Goal: Transaction & Acquisition: Download file/media

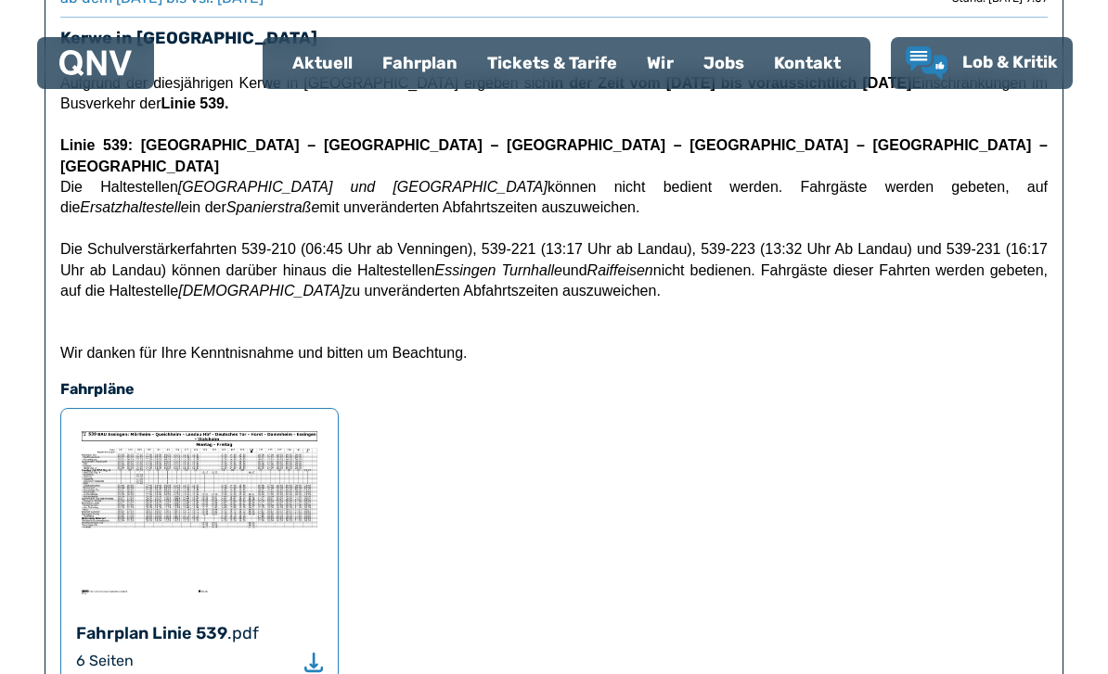
scroll to position [759, 0]
click at [118, 545] on img at bounding box center [199, 513] width 247 height 176
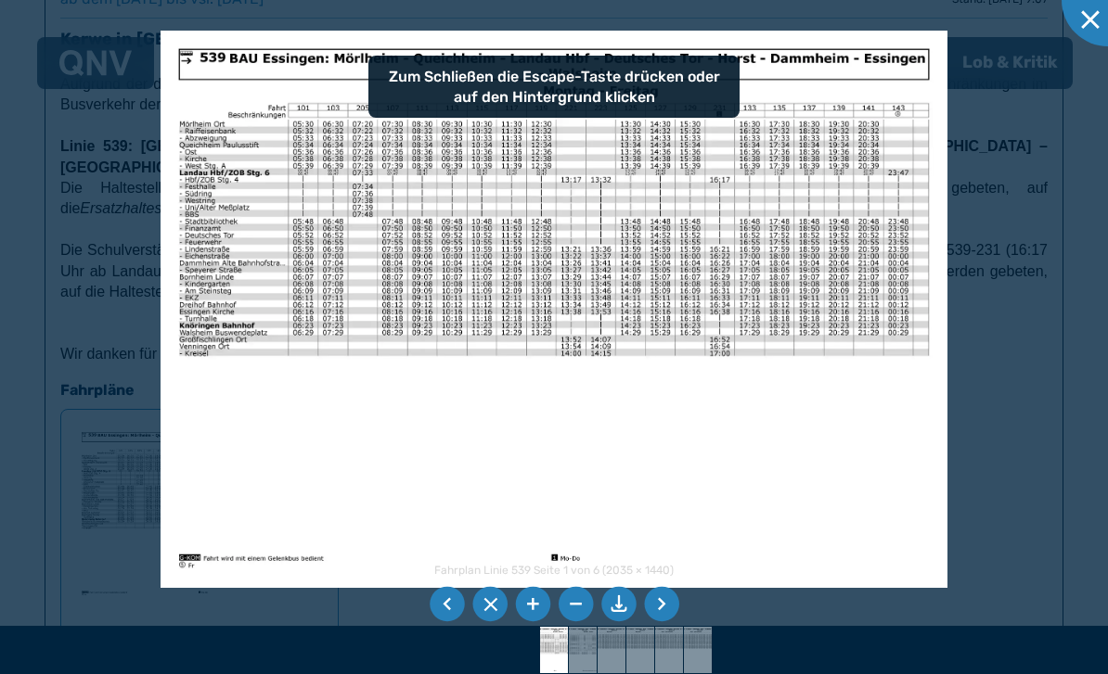
click at [669, 622] on li at bounding box center [661, 604] width 35 height 35
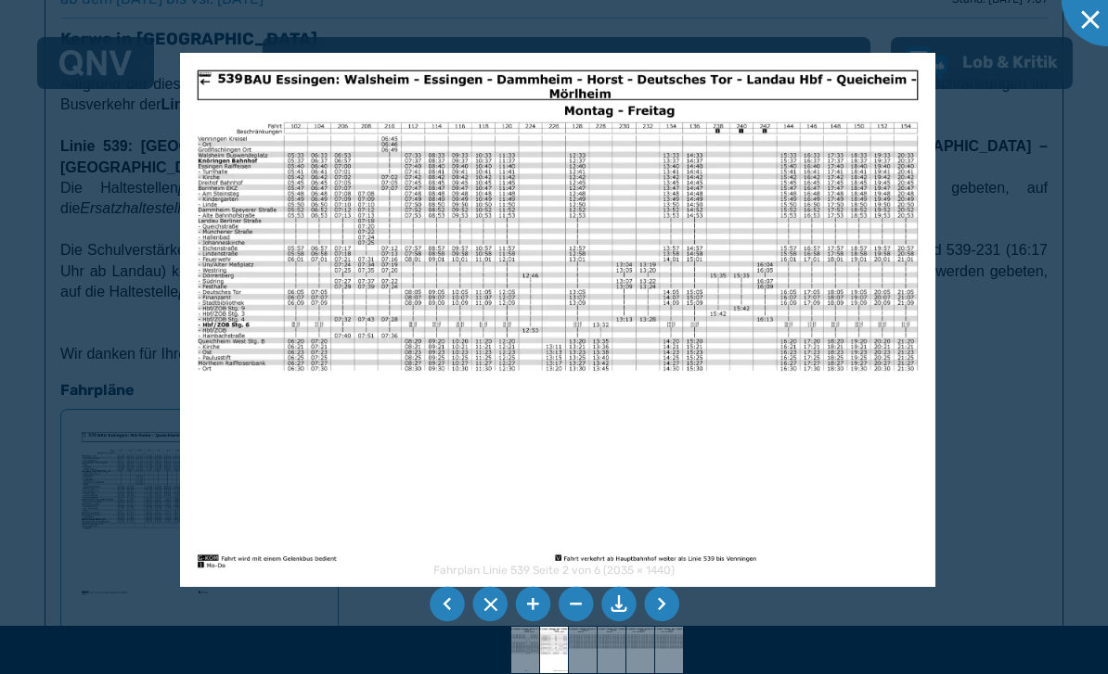
click at [674, 622] on li at bounding box center [661, 604] width 35 height 35
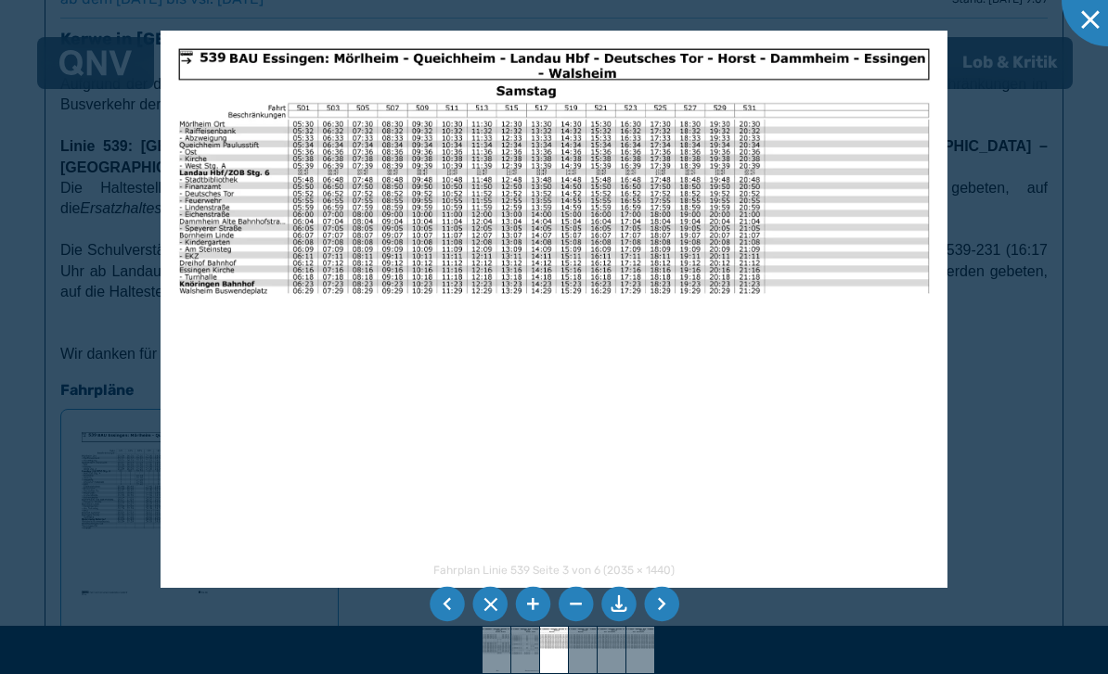
click at [454, 622] on li at bounding box center [447, 604] width 35 height 35
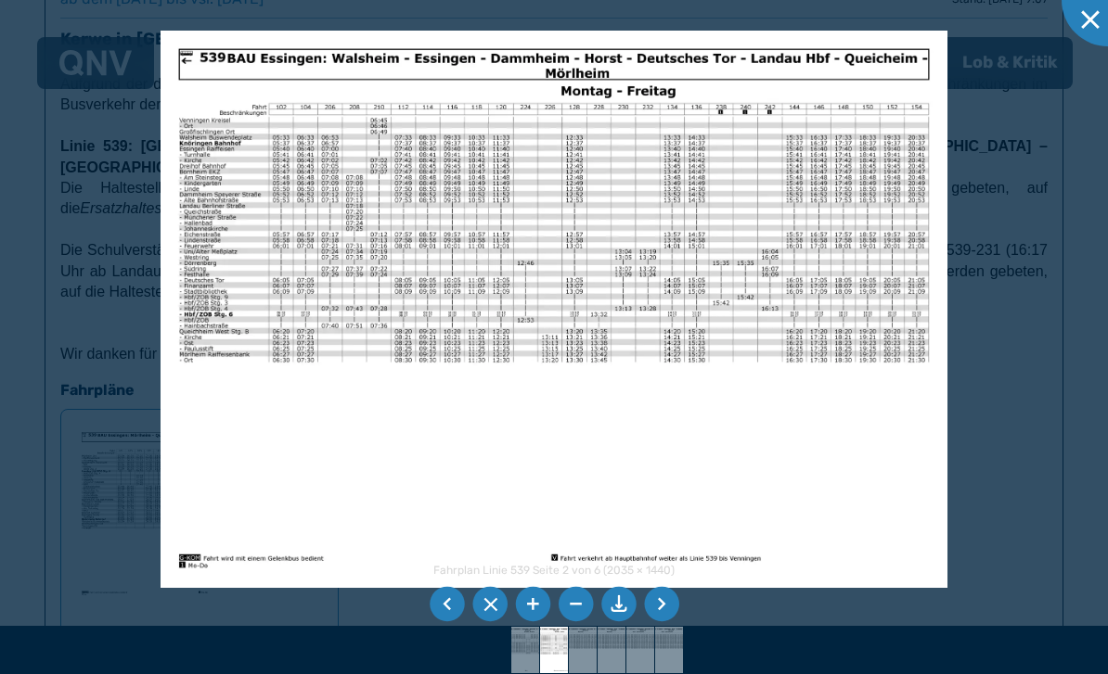
click at [454, 622] on li at bounding box center [447, 604] width 35 height 35
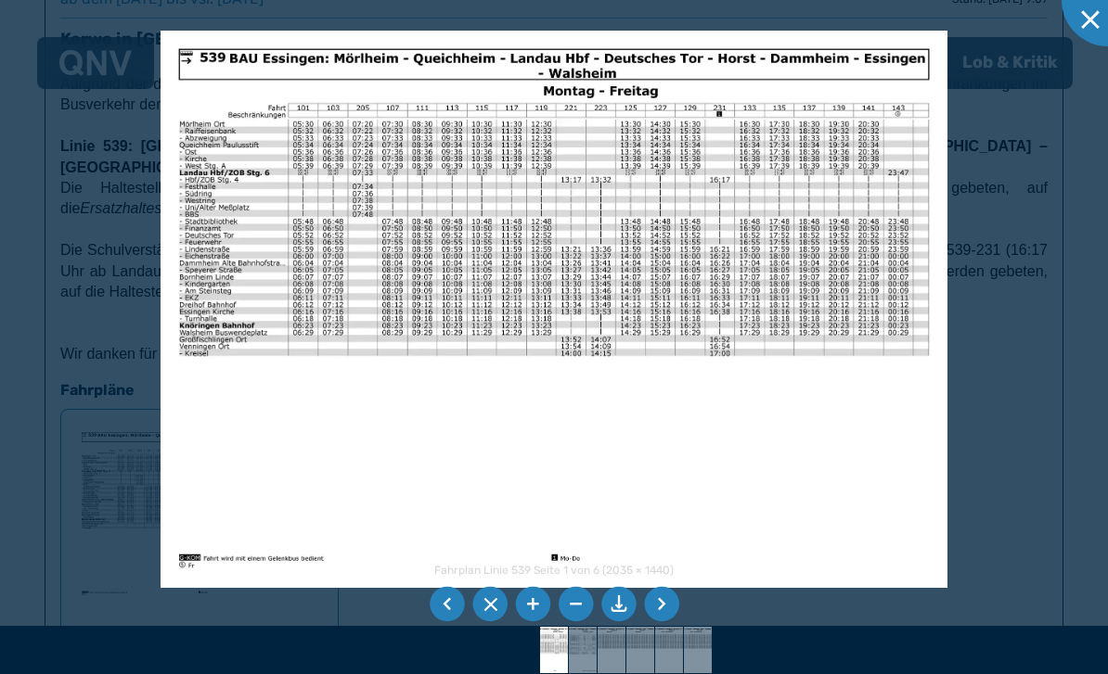
click at [671, 622] on li at bounding box center [661, 604] width 35 height 35
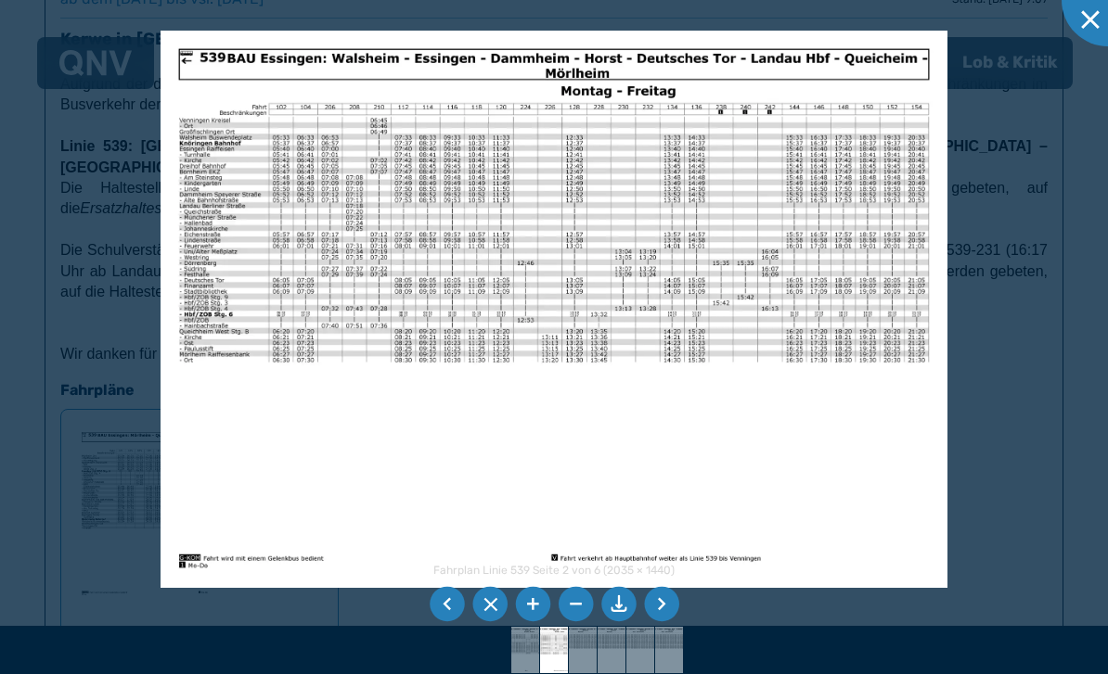
click at [670, 622] on li at bounding box center [661, 604] width 35 height 35
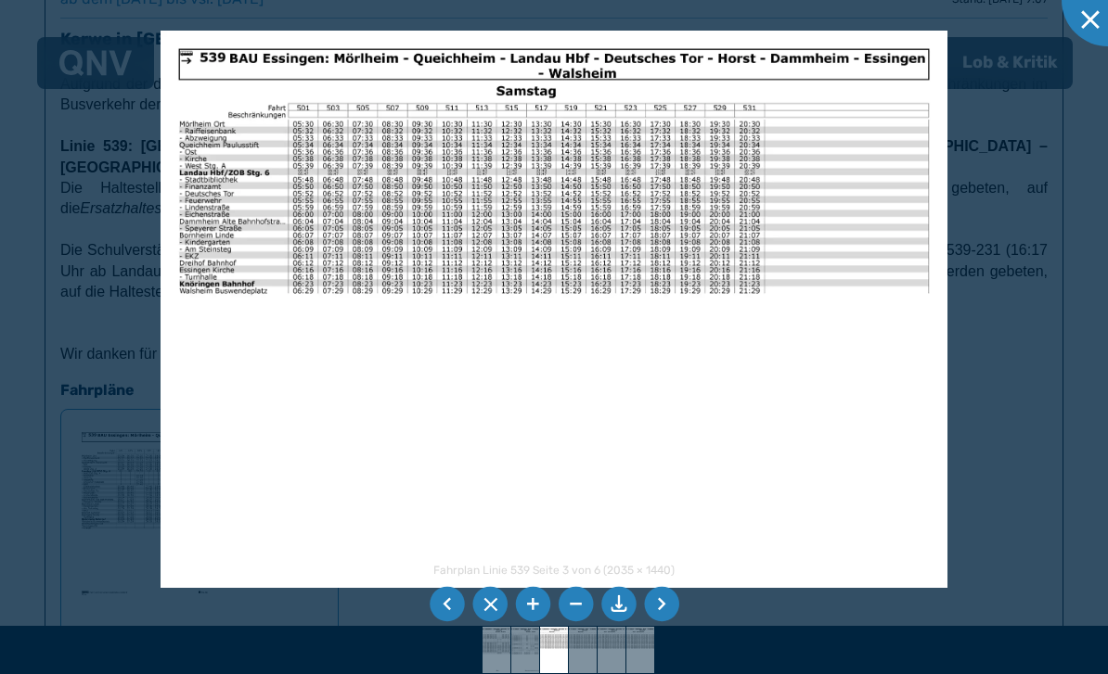
click at [667, 622] on li at bounding box center [661, 604] width 35 height 35
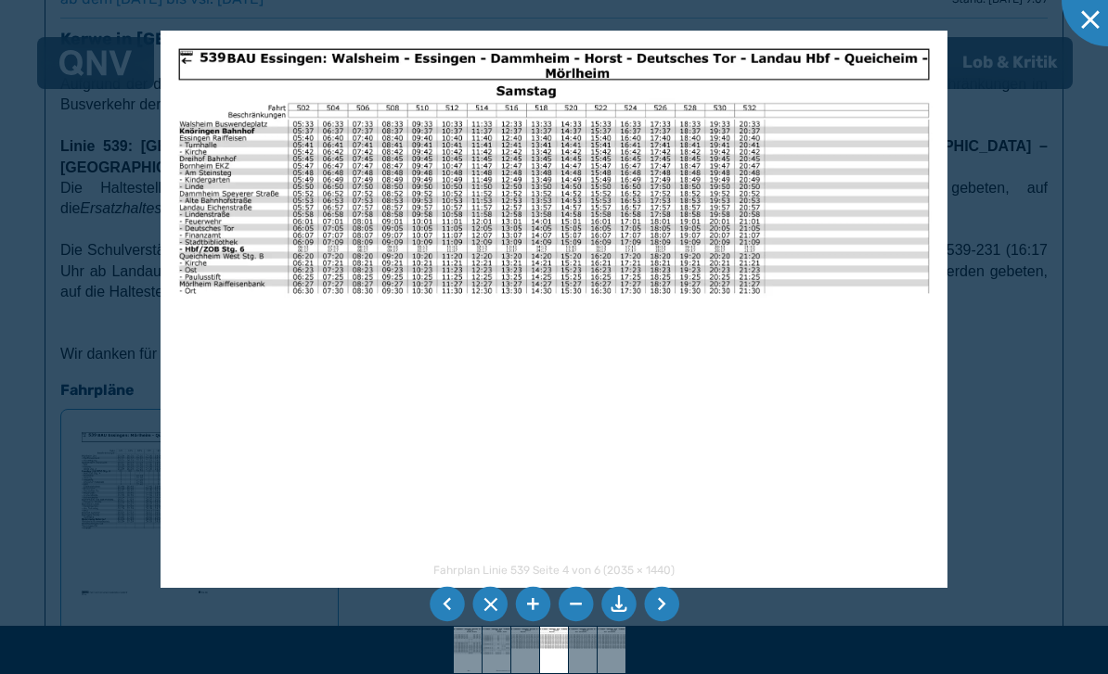
click at [661, 622] on li at bounding box center [661, 604] width 35 height 35
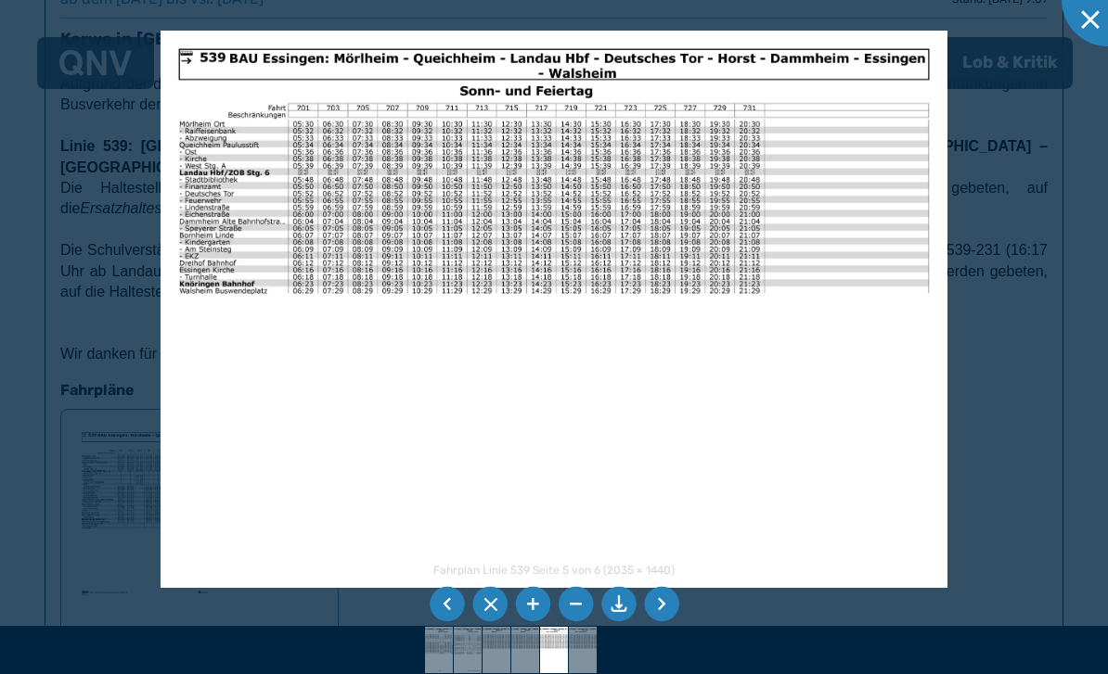
click at [666, 622] on li at bounding box center [661, 604] width 35 height 35
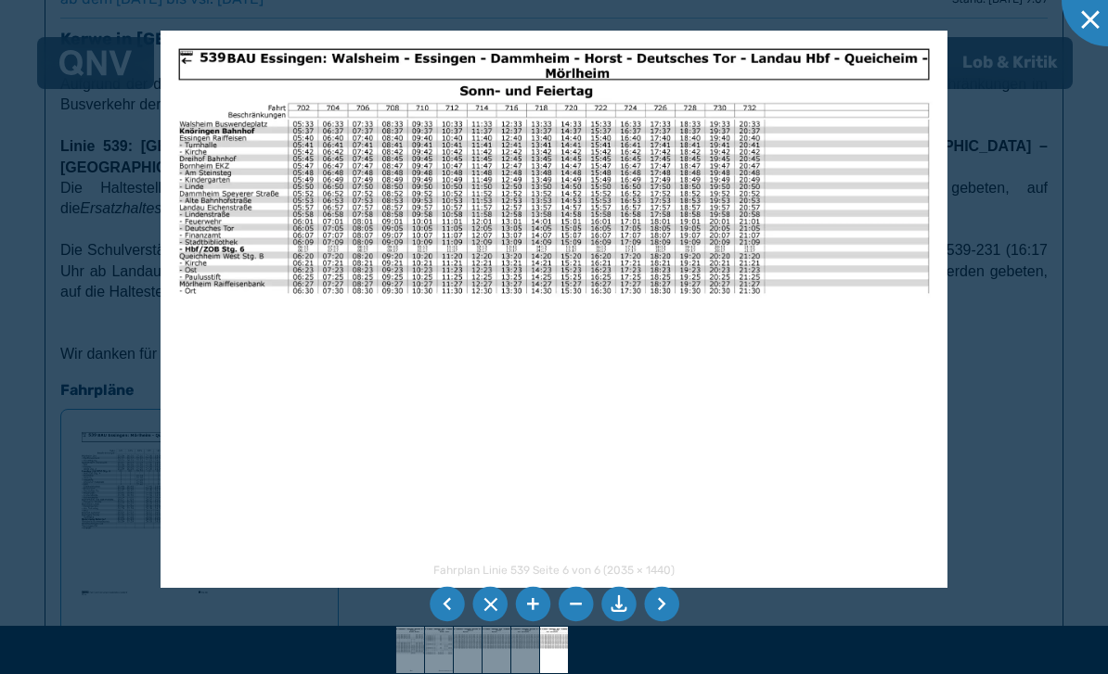
click at [666, 622] on li at bounding box center [661, 604] width 35 height 35
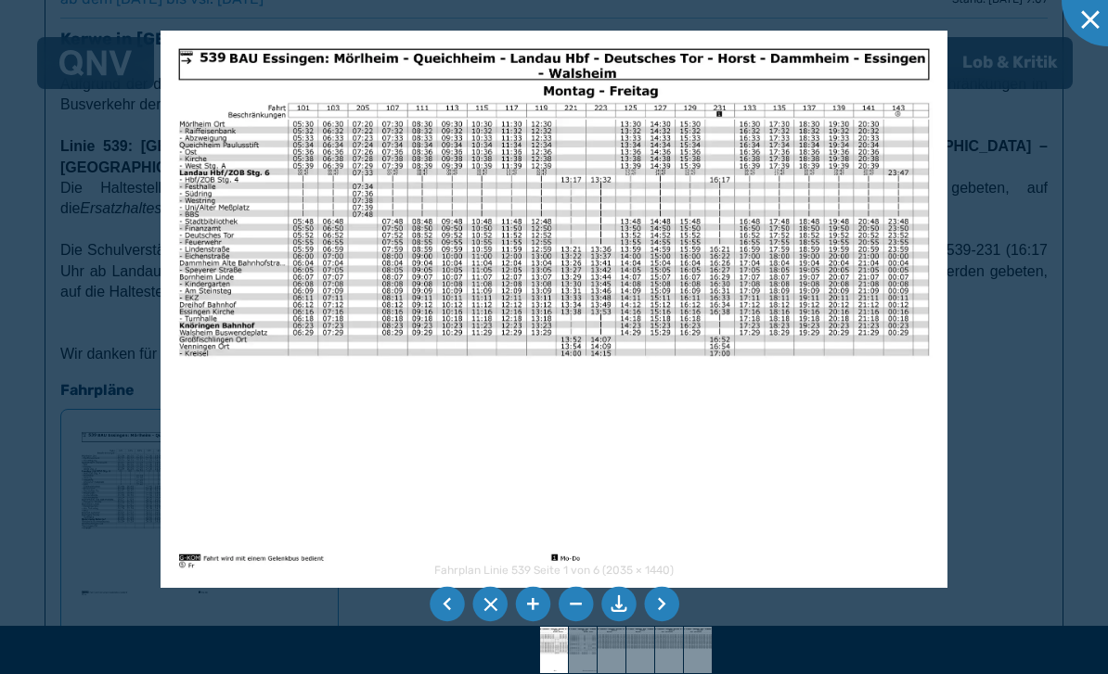
click at [432, 622] on li at bounding box center [447, 604] width 35 height 35
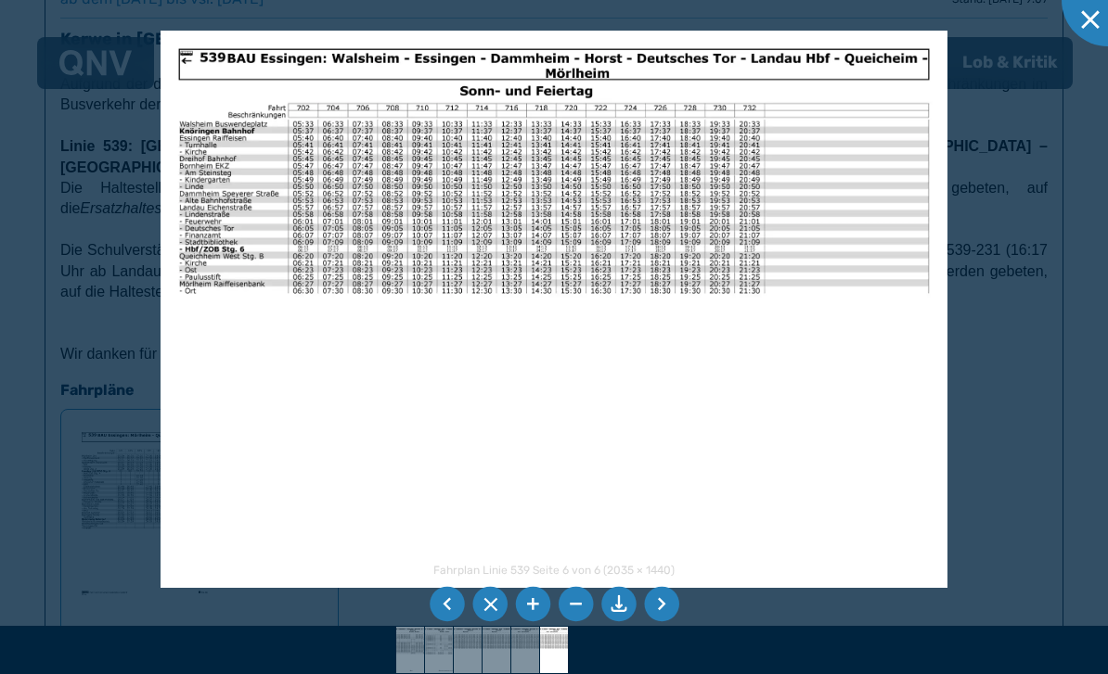
click at [431, 622] on li at bounding box center [447, 604] width 35 height 35
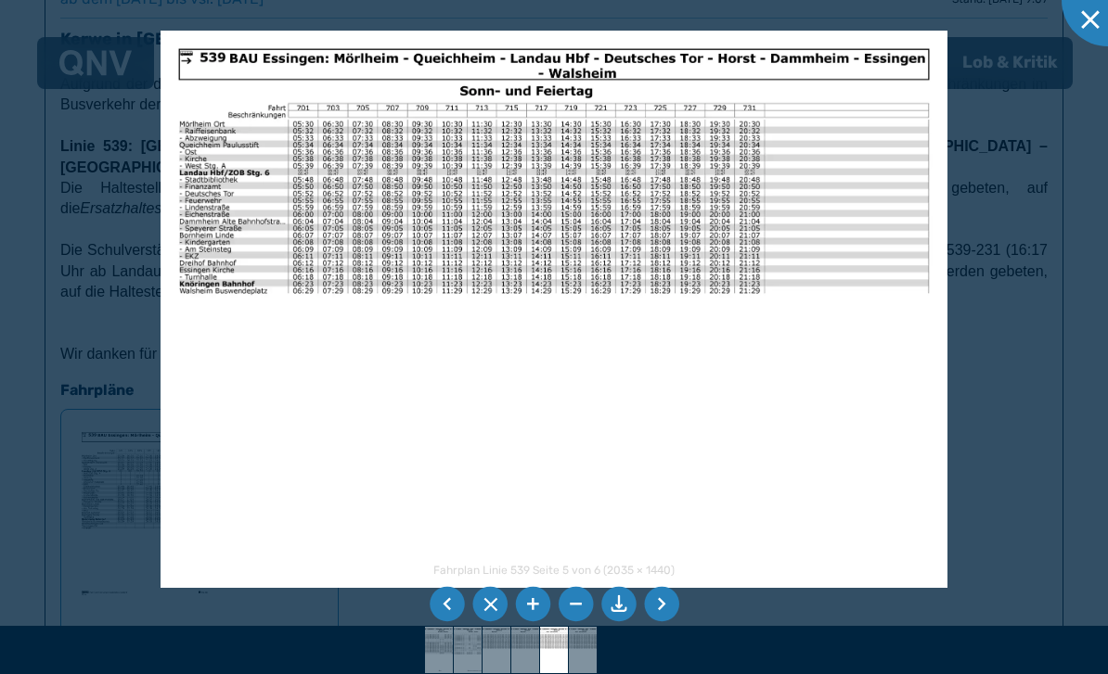
click at [441, 622] on li at bounding box center [447, 604] width 35 height 35
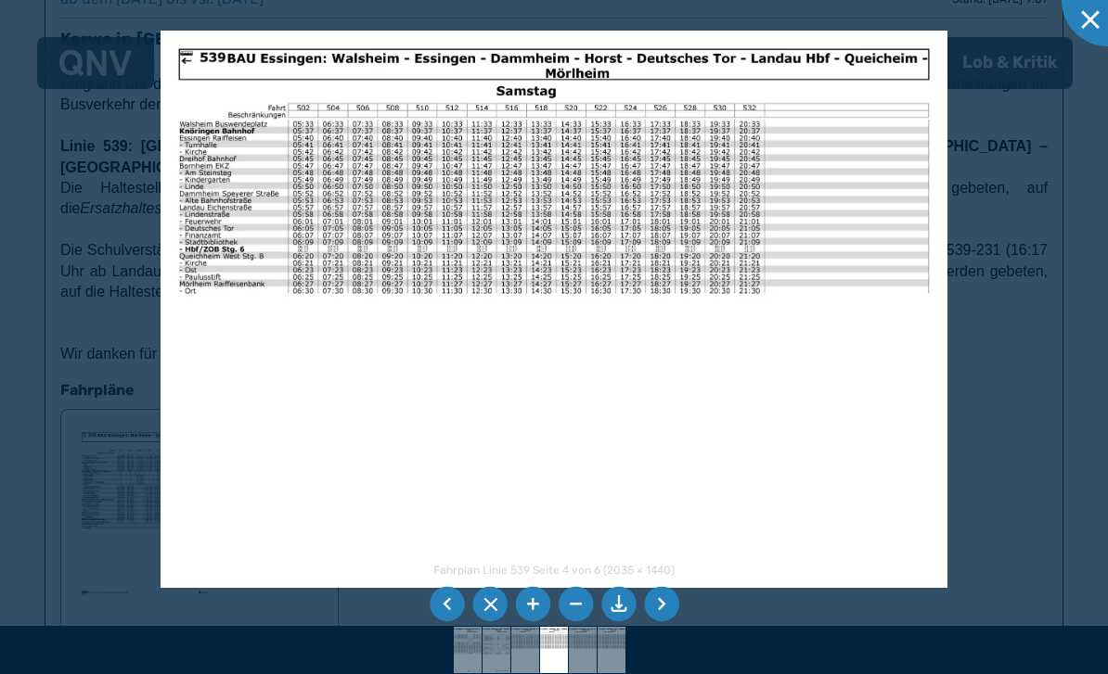
click at [436, 622] on li at bounding box center [447, 604] width 35 height 35
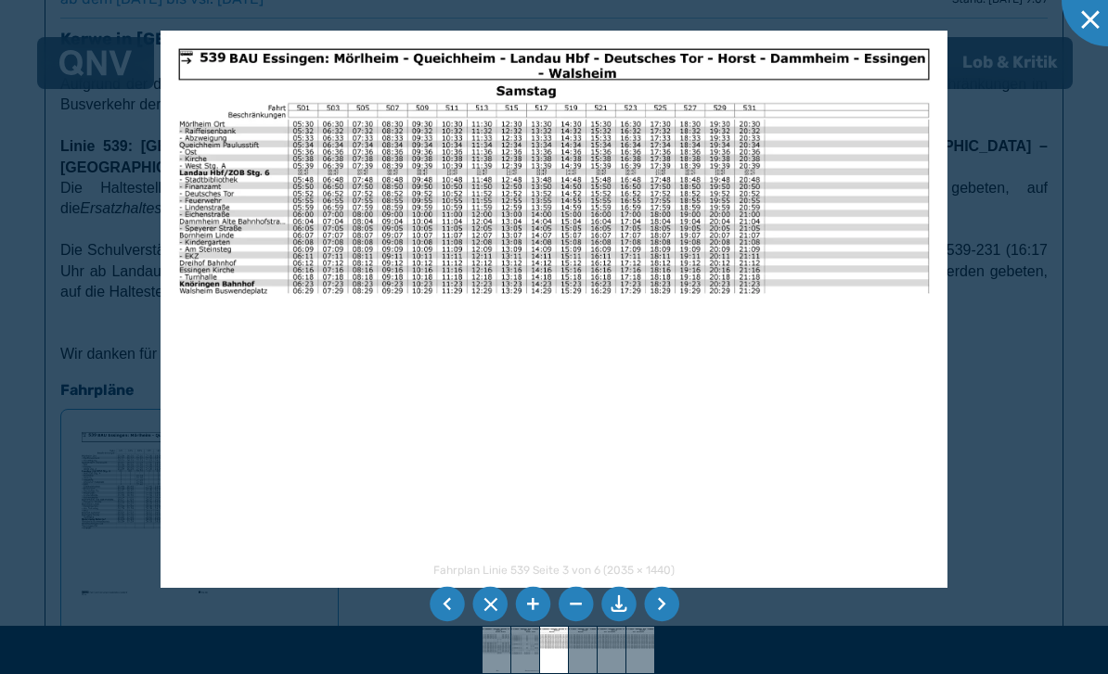
click at [436, 622] on li at bounding box center [447, 604] width 35 height 35
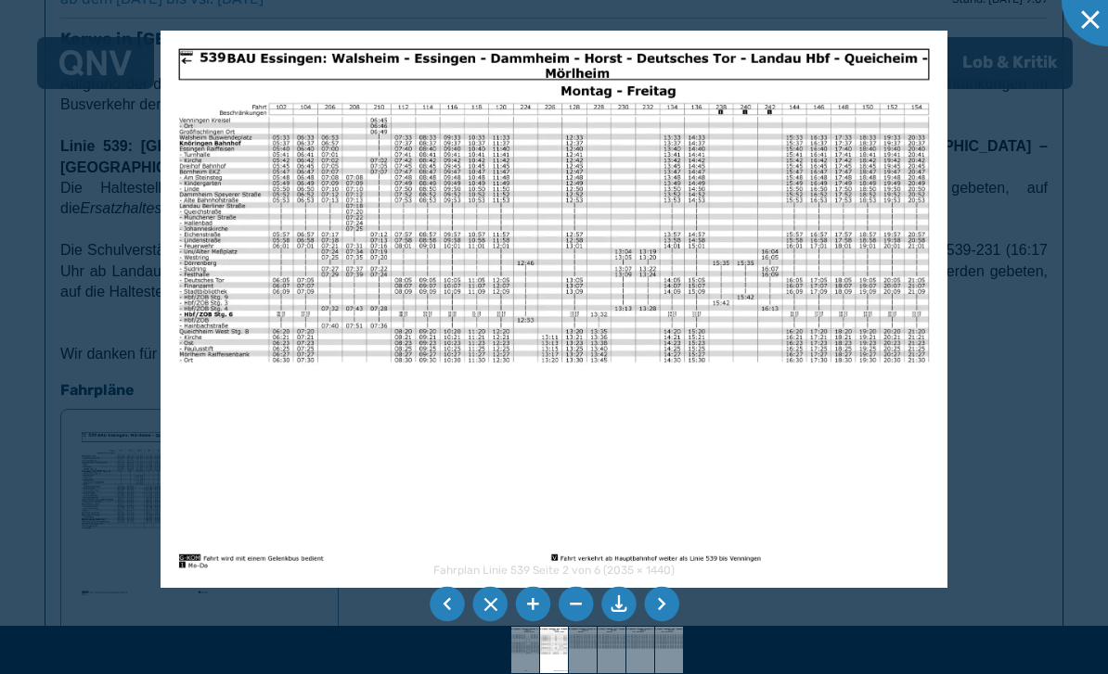
click at [437, 622] on li at bounding box center [447, 604] width 35 height 35
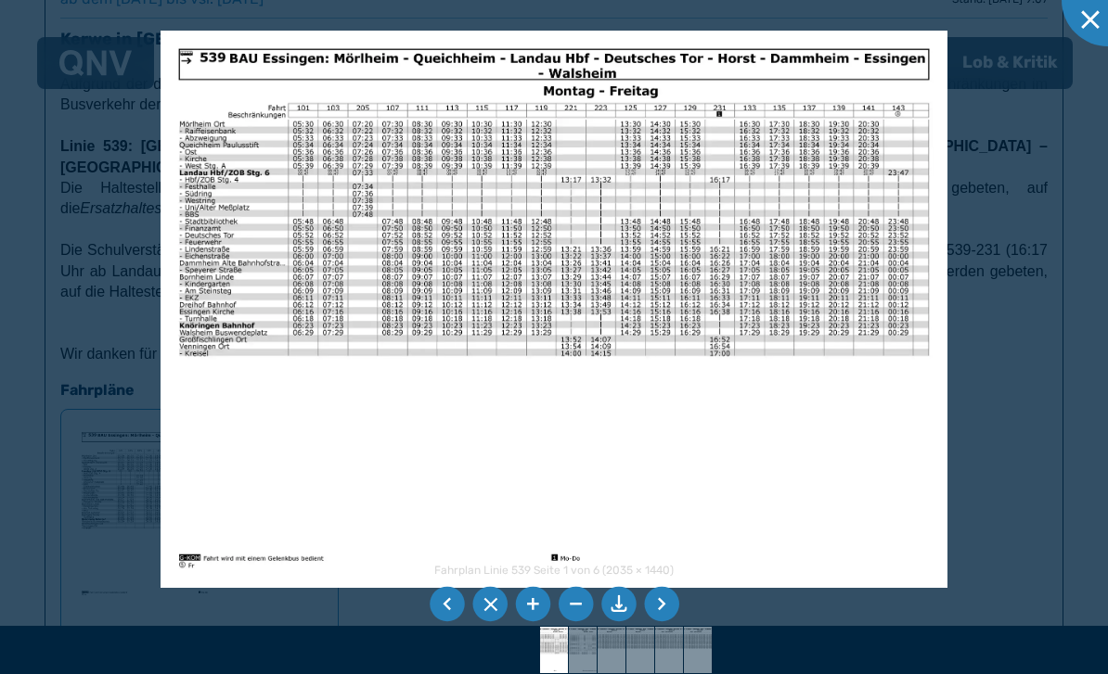
click at [437, 622] on li at bounding box center [447, 604] width 35 height 35
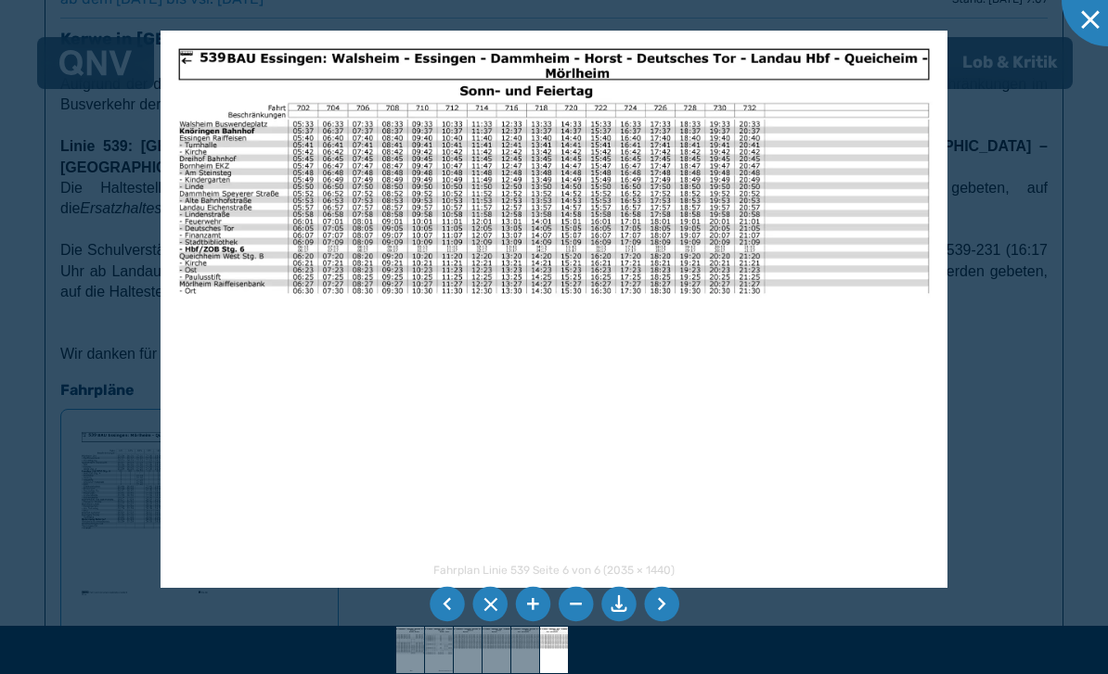
click at [438, 622] on li at bounding box center [447, 604] width 35 height 35
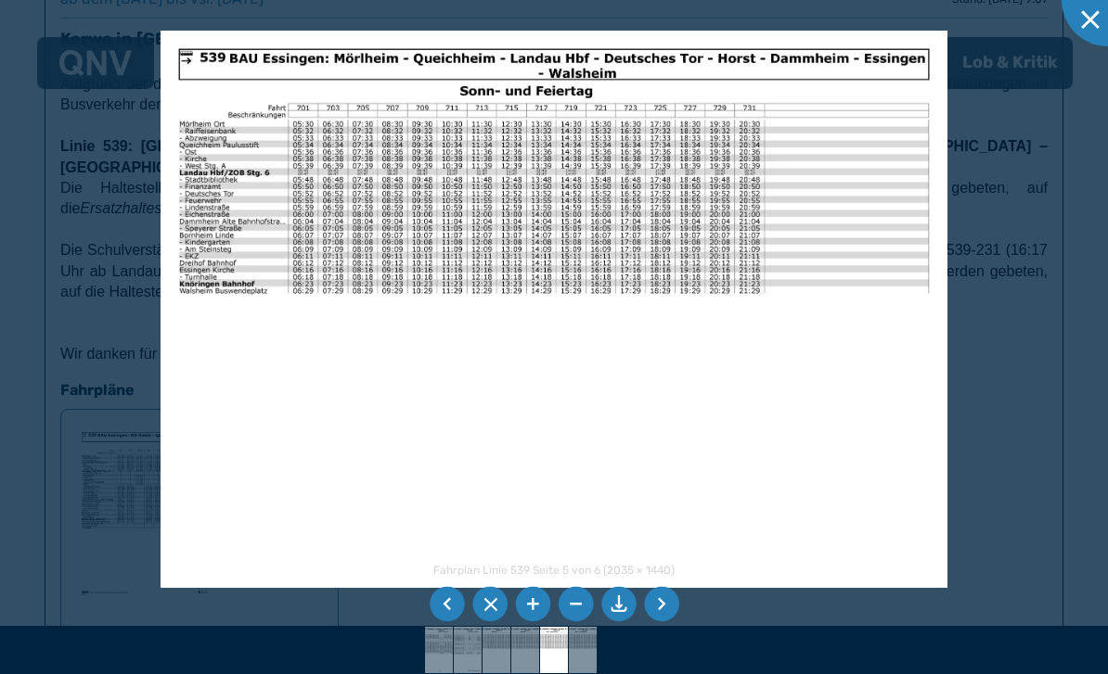
click at [437, 622] on li at bounding box center [447, 604] width 35 height 35
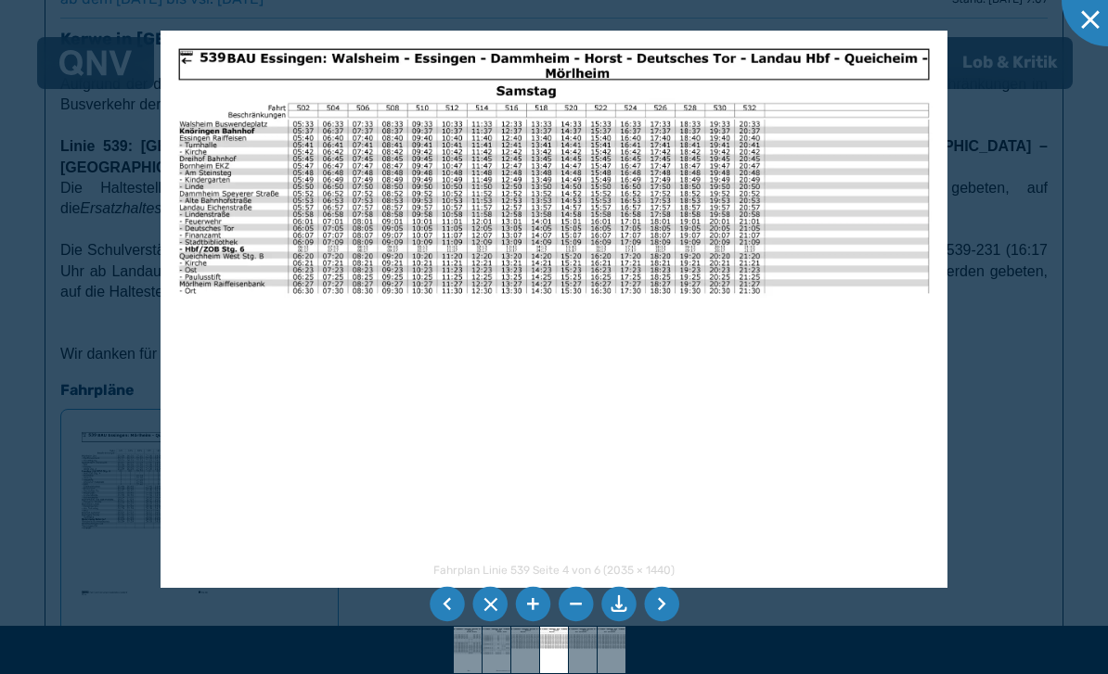
click at [435, 622] on li at bounding box center [447, 604] width 35 height 35
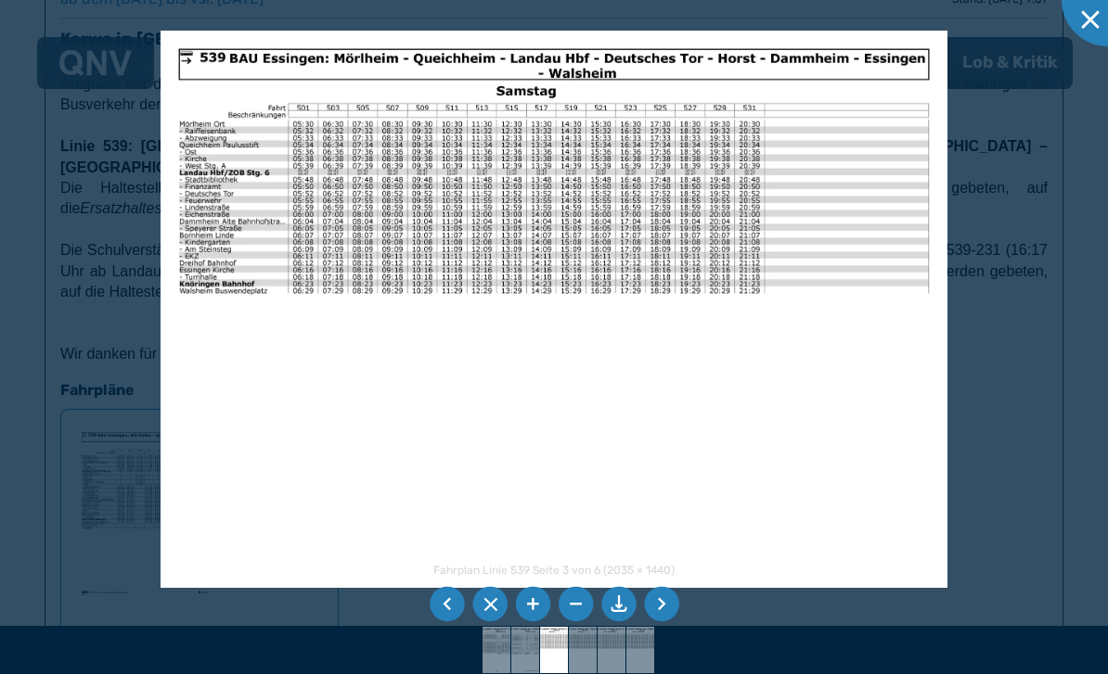
click at [438, 622] on li at bounding box center [447, 604] width 35 height 35
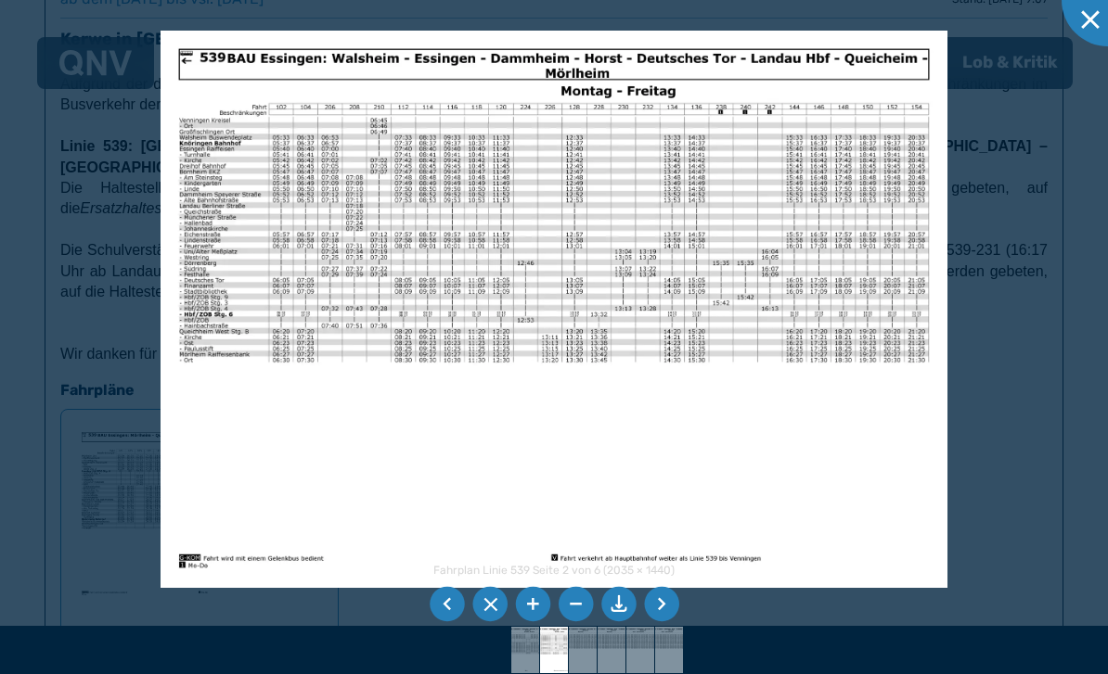
click at [442, 622] on li at bounding box center [447, 604] width 35 height 35
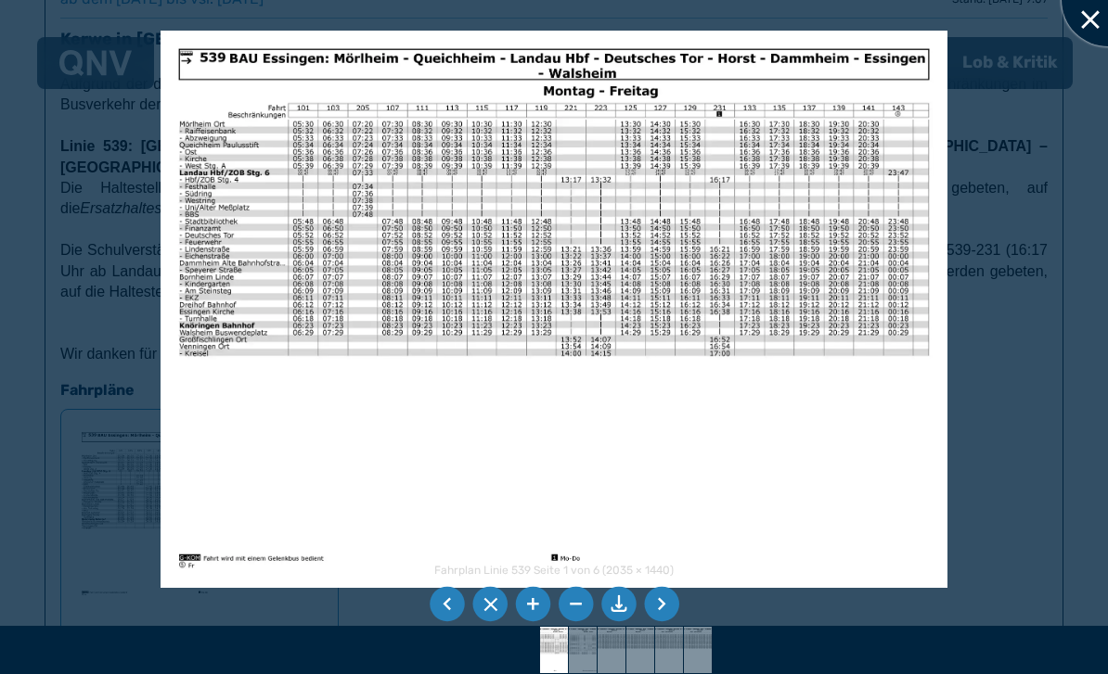
click at [1091, 29] on div at bounding box center [1107, 0] width 93 height 93
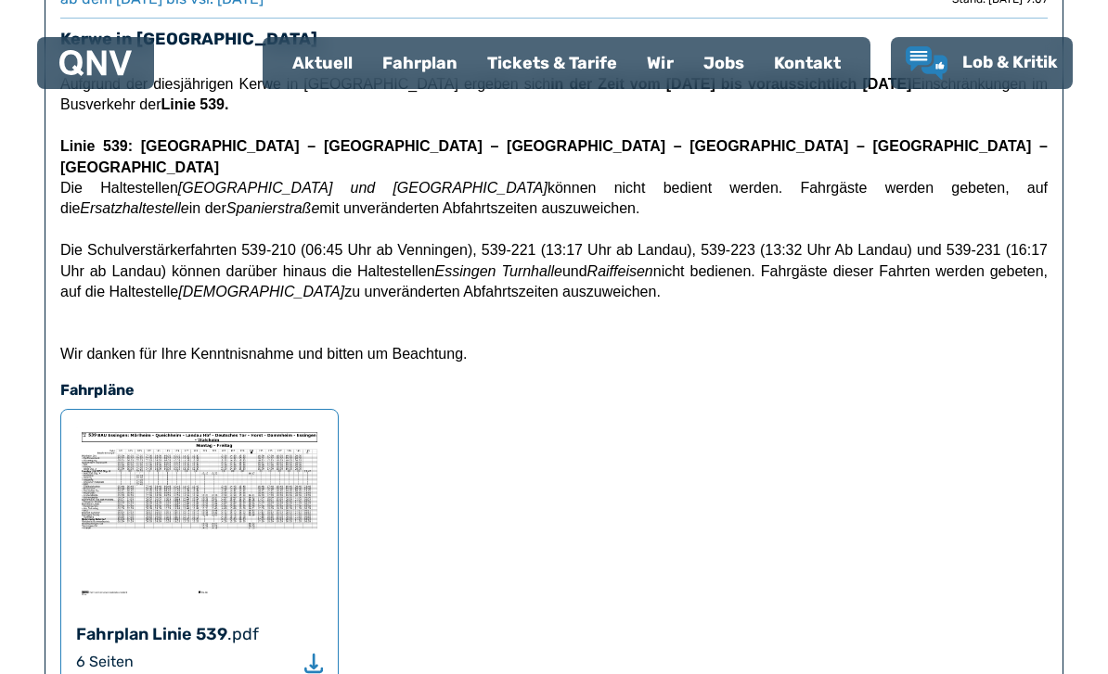
click at [306, 653] on icon "Download" at bounding box center [313, 663] width 19 height 21
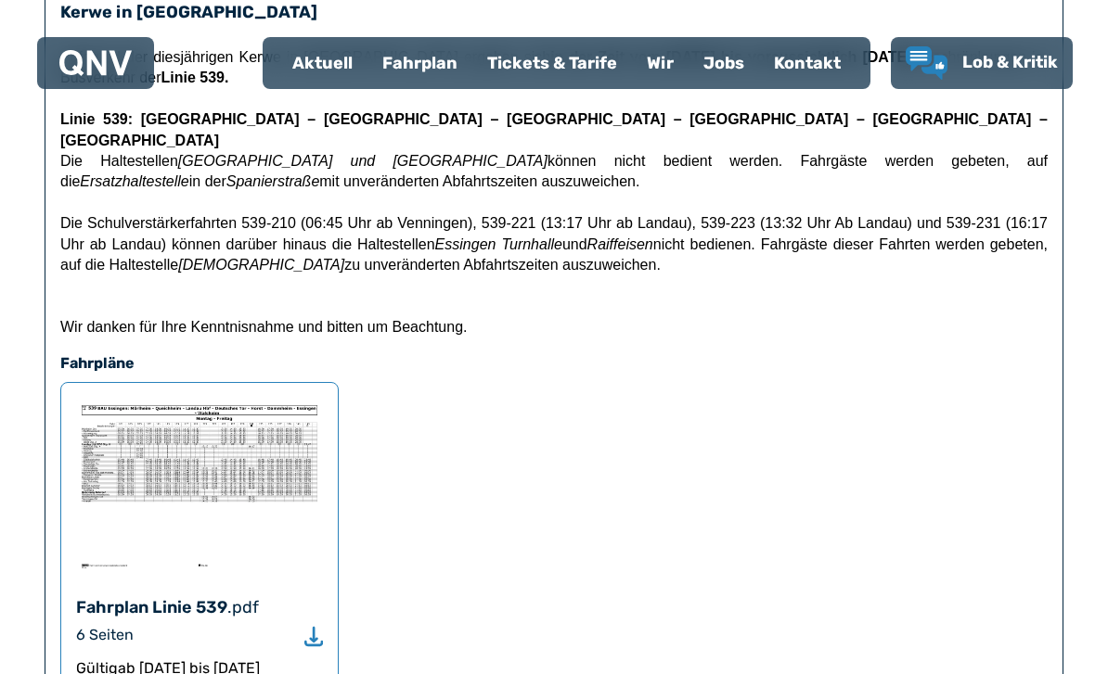
scroll to position [785, 0]
click at [173, 461] on img at bounding box center [199, 487] width 247 height 176
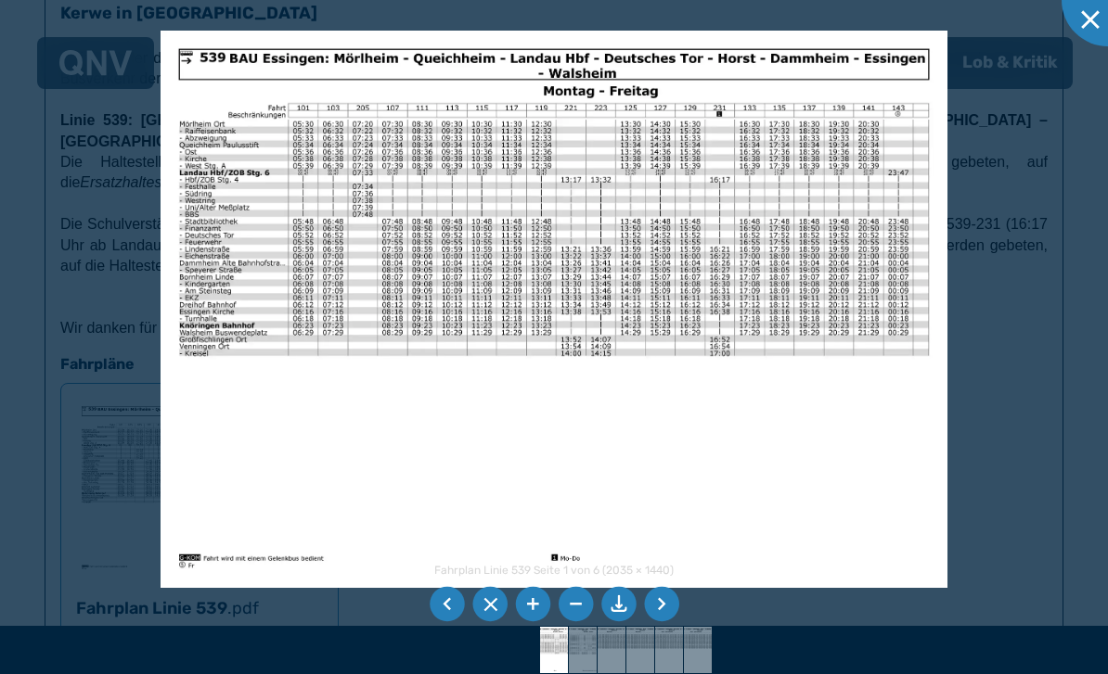
click at [663, 622] on li at bounding box center [661, 604] width 35 height 35
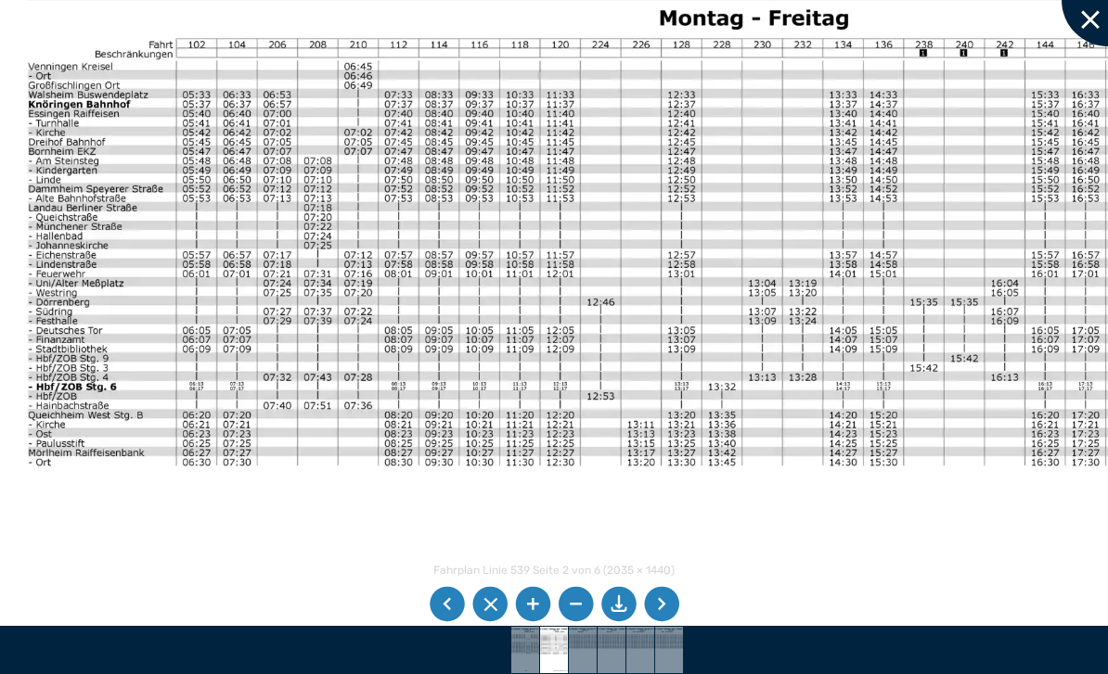
click at [1083, 22] on div at bounding box center [1107, 0] width 93 height 93
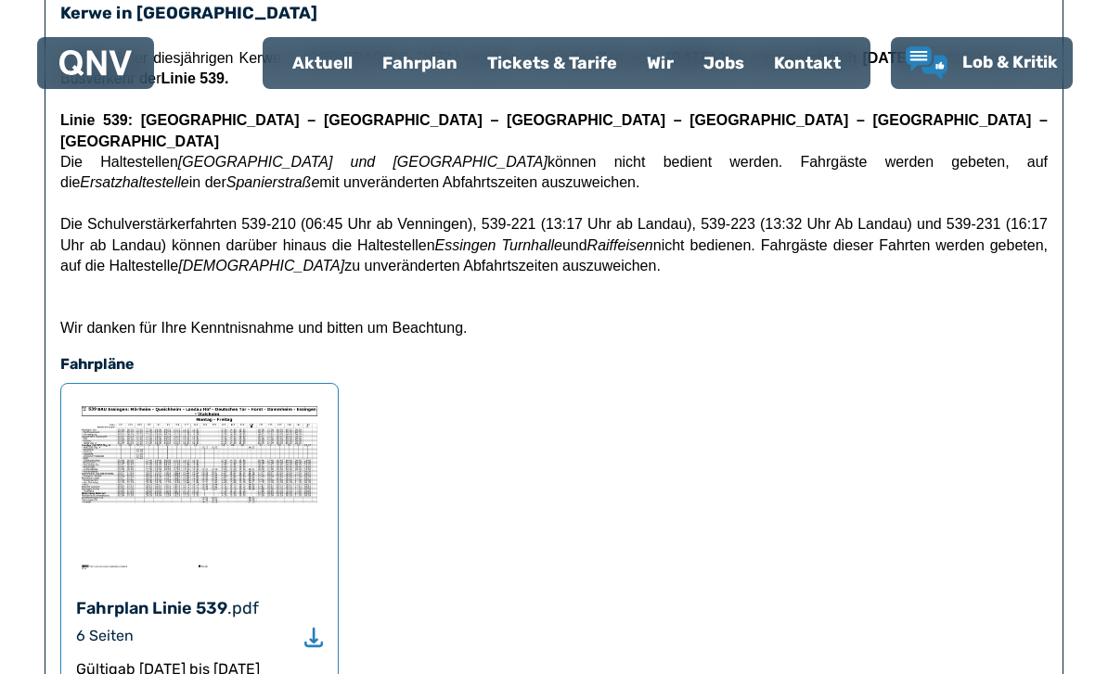
click at [820, 276] on p at bounding box center [553, 286] width 987 height 20
click at [308, 627] on icon "Download" at bounding box center [313, 637] width 19 height 21
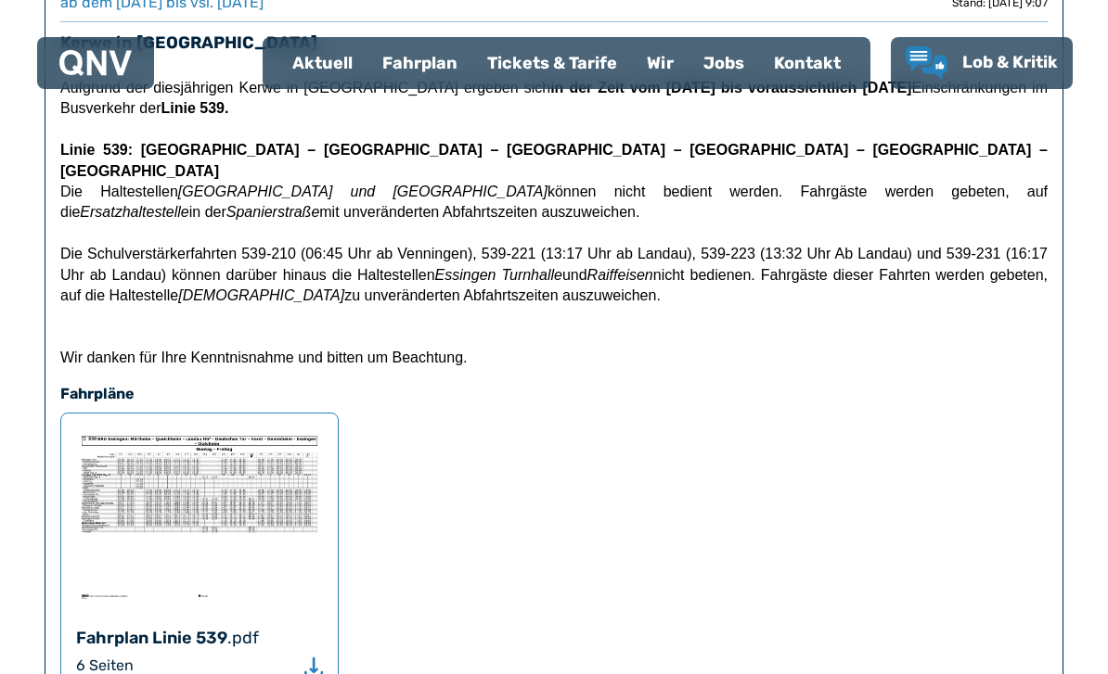
scroll to position [759, 0]
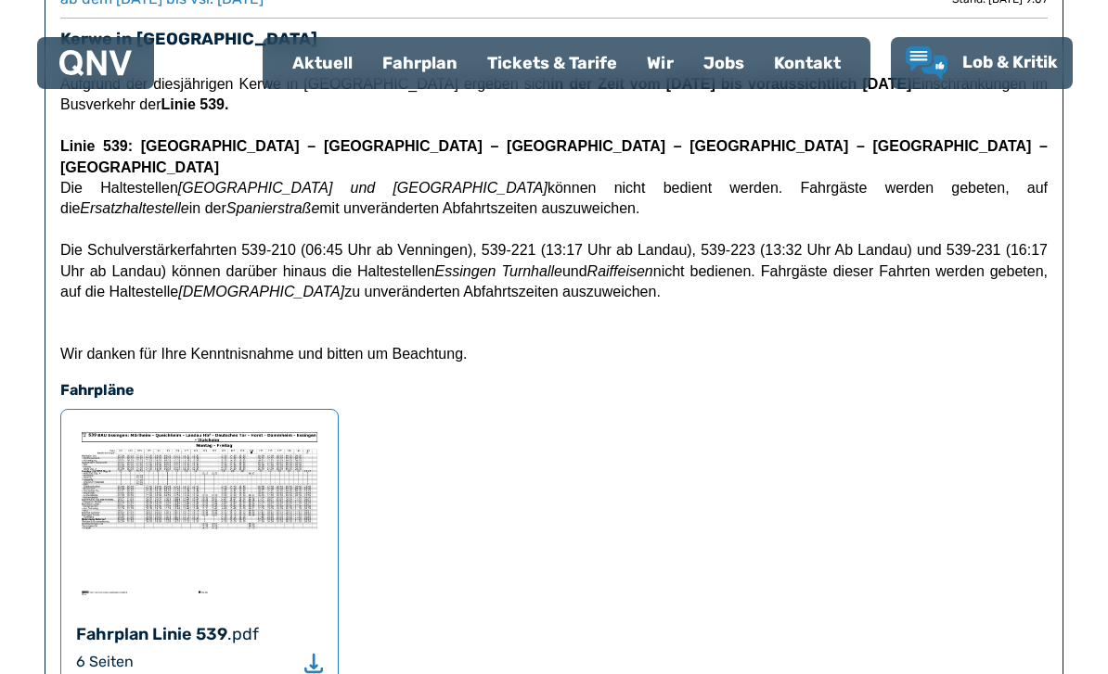
click at [302, 623] on div "Fahrplan Linie 539 .pdf 6 Seiten Gültig ab [DATE] bis [DATE] Essingen Kerwe" at bounding box center [199, 588] width 278 height 358
click at [301, 651] on div "6 Seiten" at bounding box center [199, 662] width 247 height 22
click at [178, 479] on img at bounding box center [199, 513] width 247 height 176
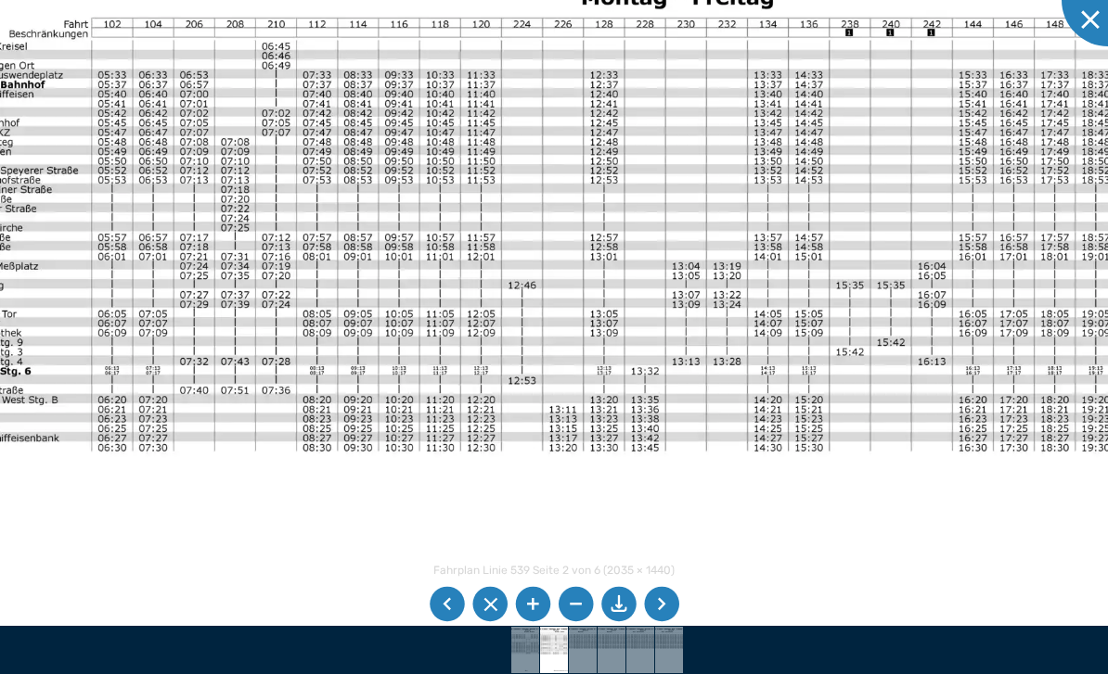
click at [663, 600] on li at bounding box center [661, 604] width 35 height 35
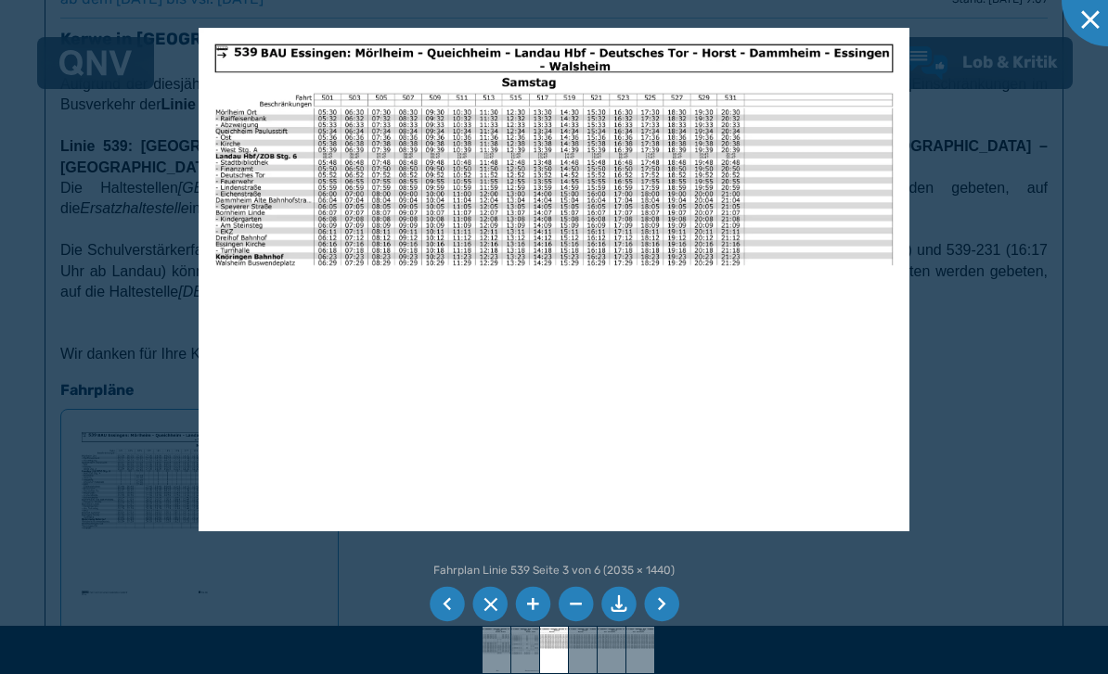
click at [667, 599] on li at bounding box center [661, 604] width 35 height 35
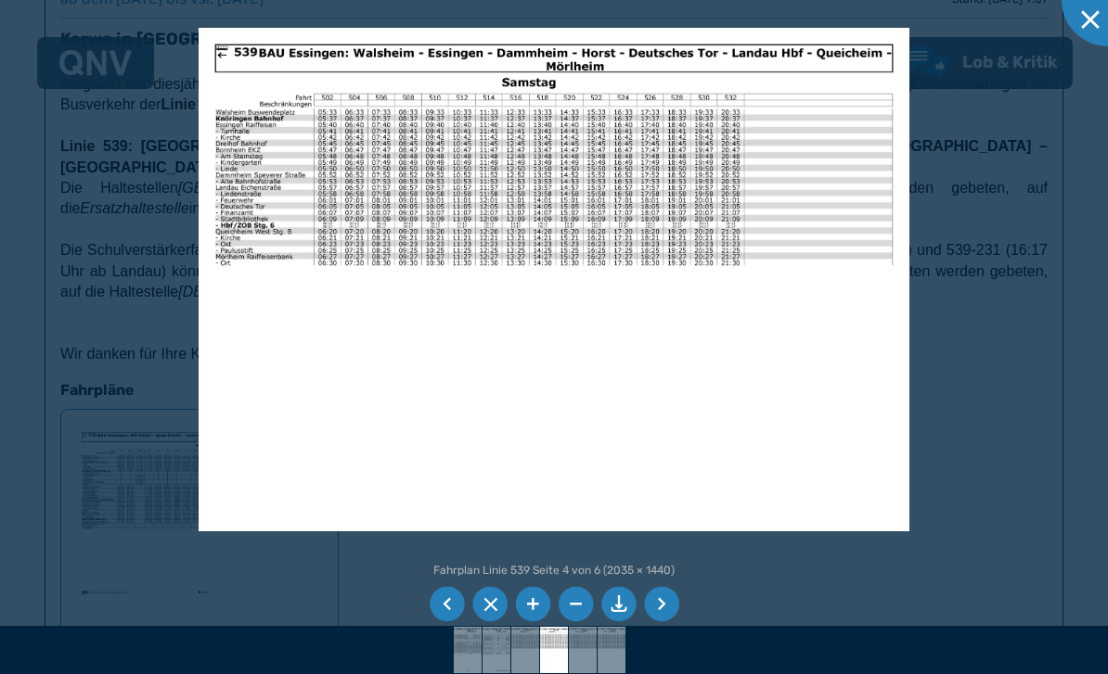
click at [670, 586] on ul at bounding box center [554, 605] width 256 height 42
click at [672, 601] on li at bounding box center [661, 604] width 35 height 35
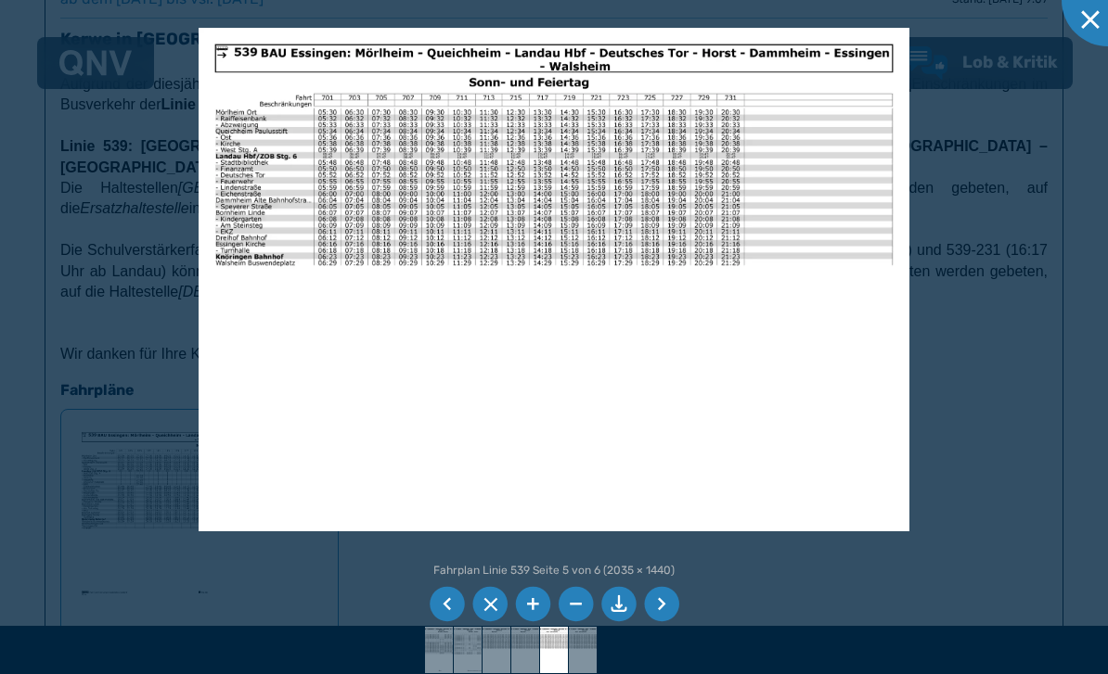
click at [664, 600] on li at bounding box center [661, 604] width 35 height 35
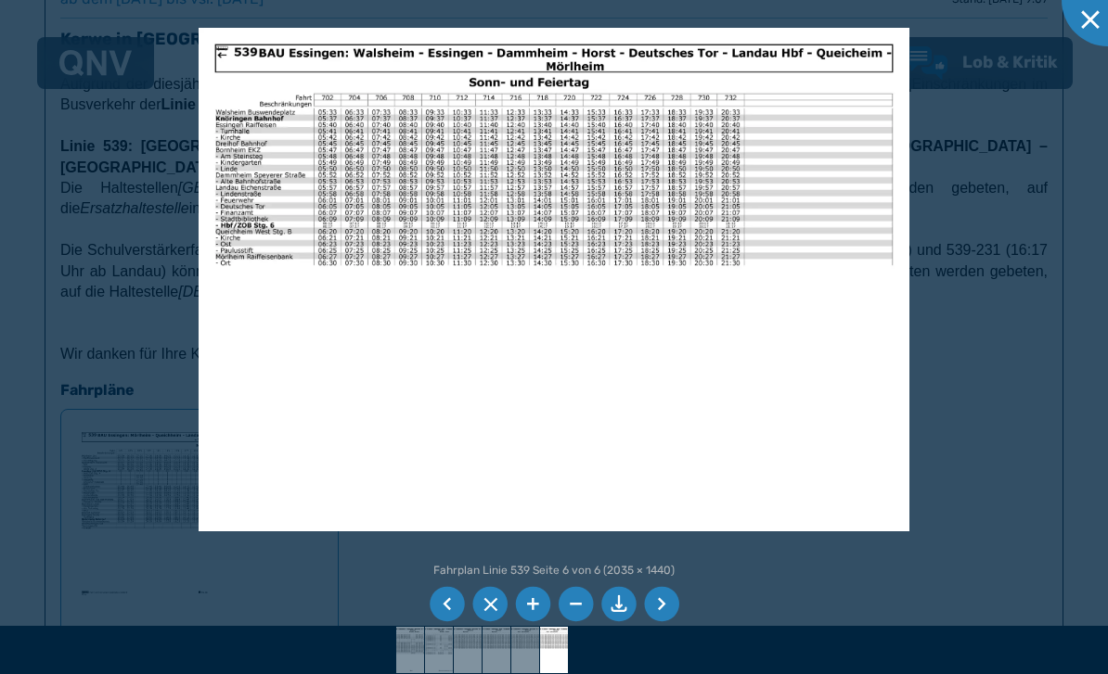
click at [665, 590] on li at bounding box center [661, 604] width 35 height 35
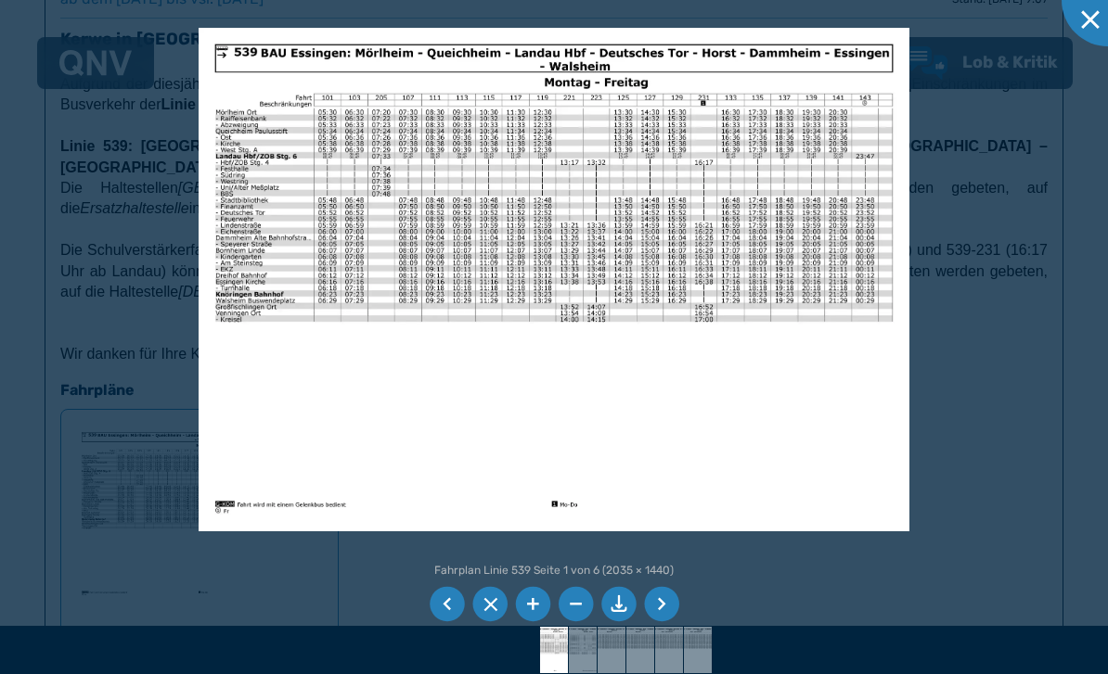
click at [665, 601] on li at bounding box center [661, 604] width 35 height 35
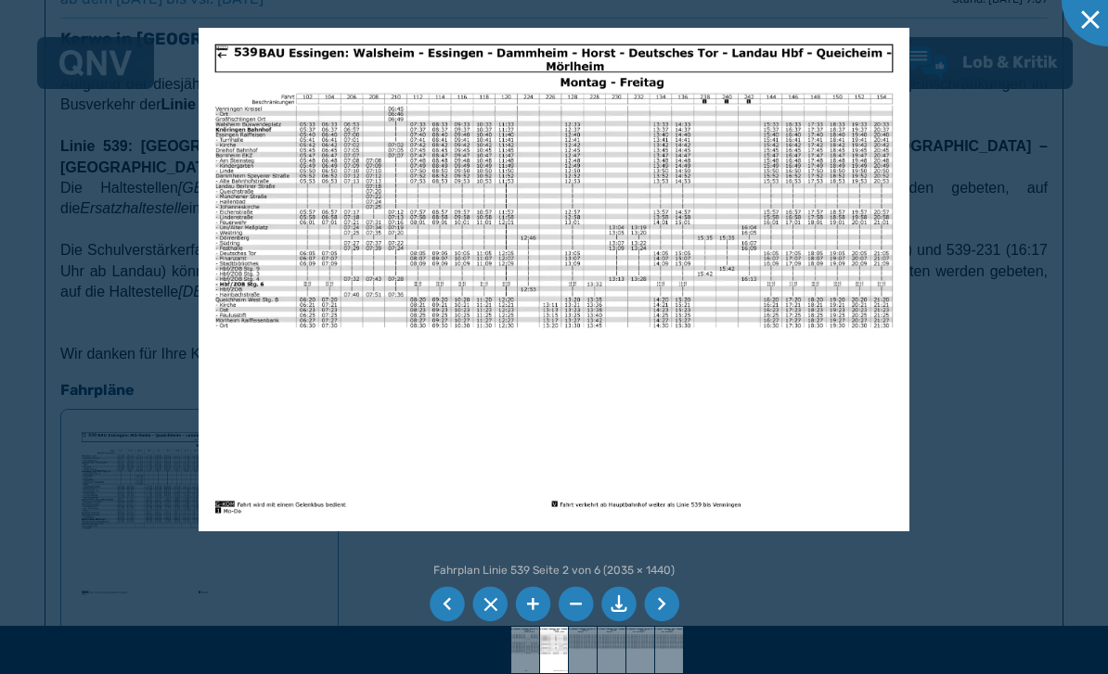
click at [661, 601] on li at bounding box center [661, 604] width 35 height 35
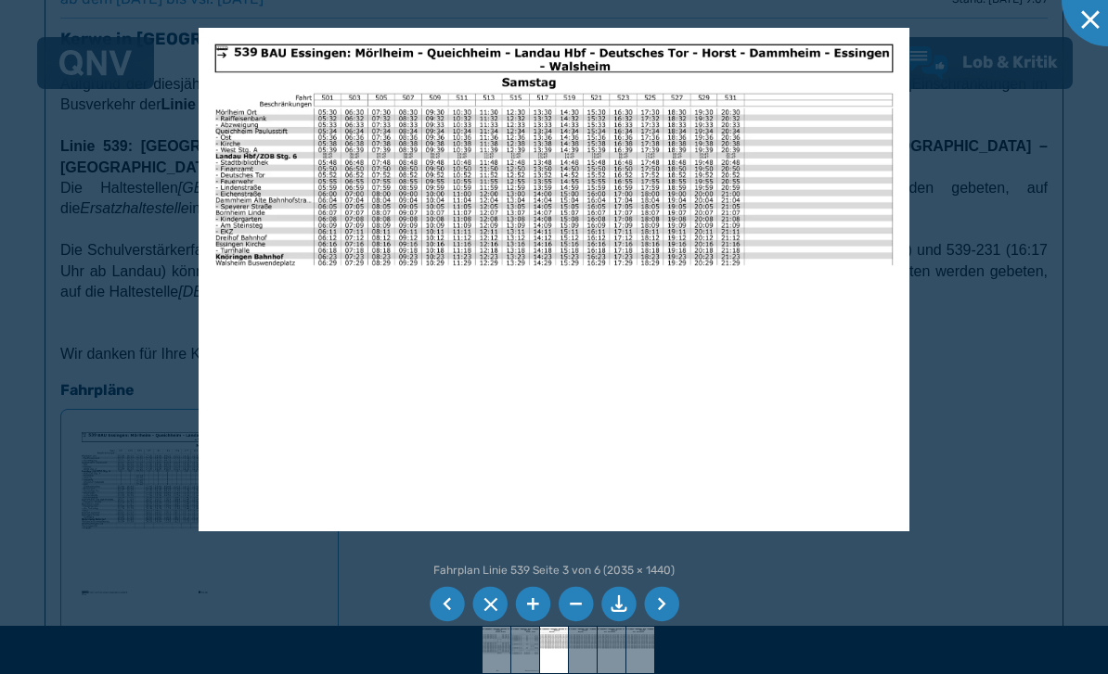
click at [668, 594] on li at bounding box center [661, 604] width 35 height 35
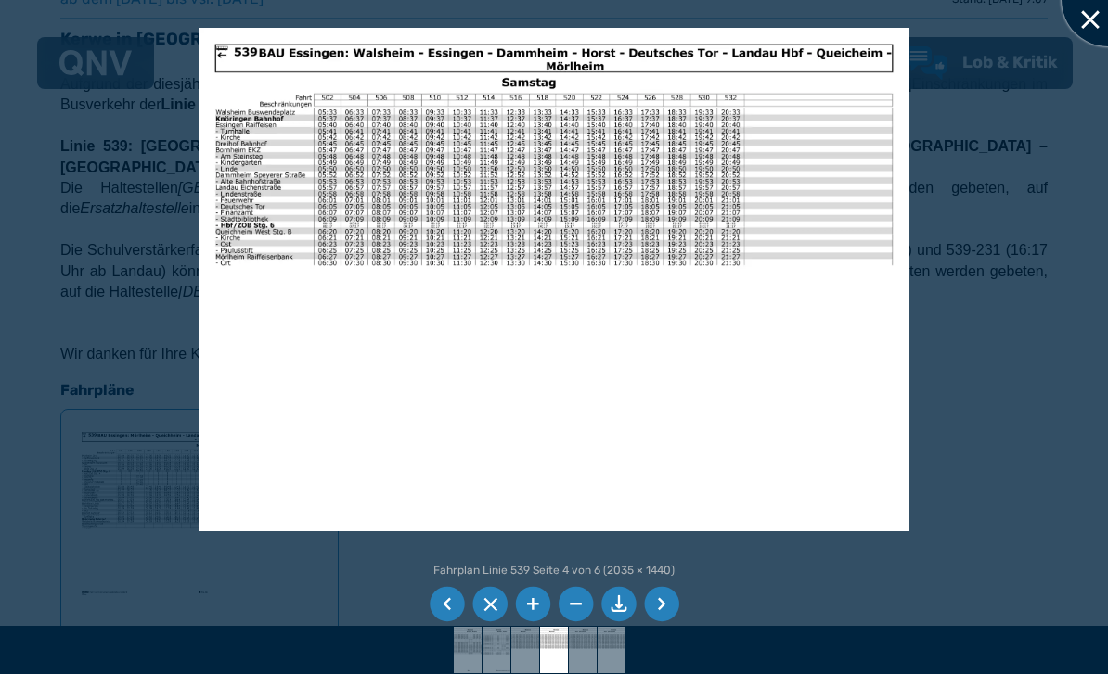
click at [1084, 27] on div at bounding box center [1107, 0] width 93 height 93
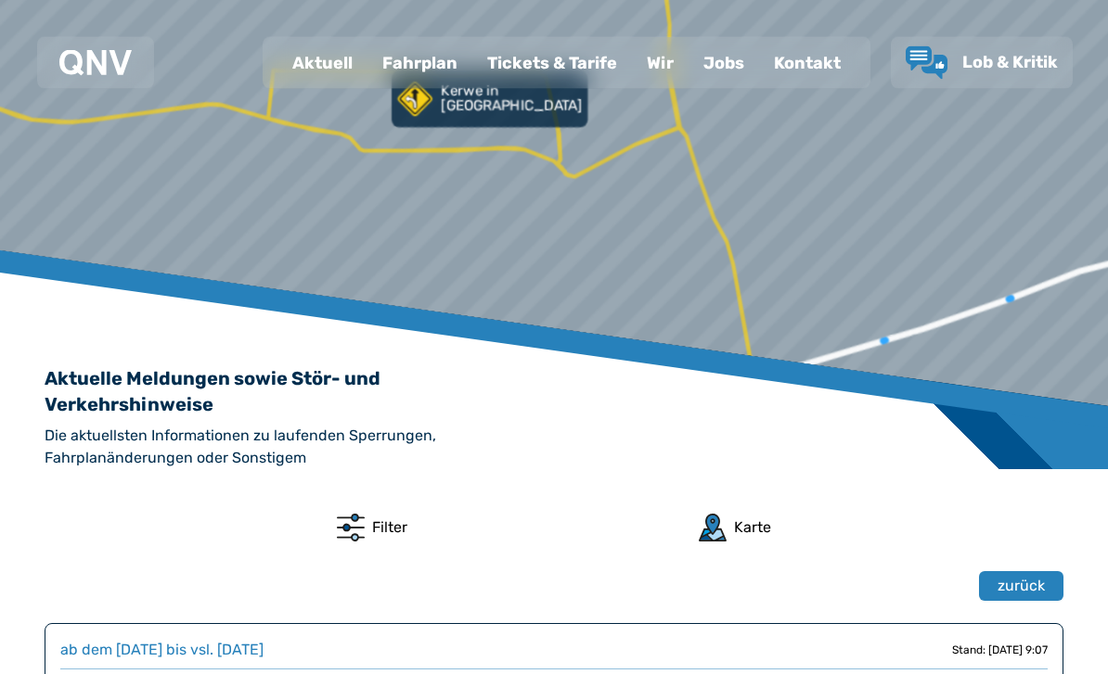
scroll to position [0, 0]
